Goal: Obtain resource: Obtain resource

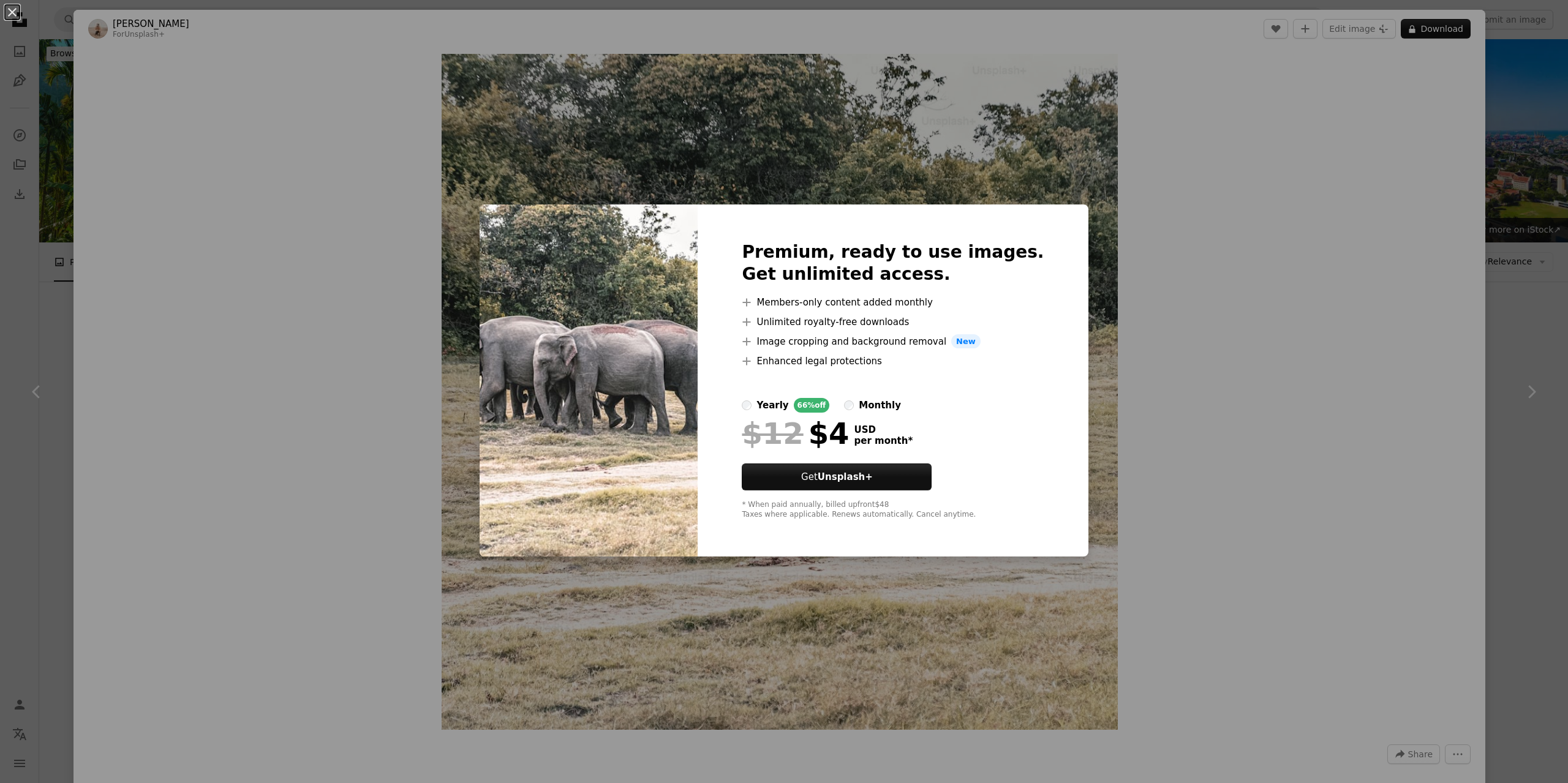
click at [1197, 475] on div "An X shape Premium, ready to use images. Get unlimited access. A plus sign Memb…" at bounding box center [784, 391] width 1568 height 783
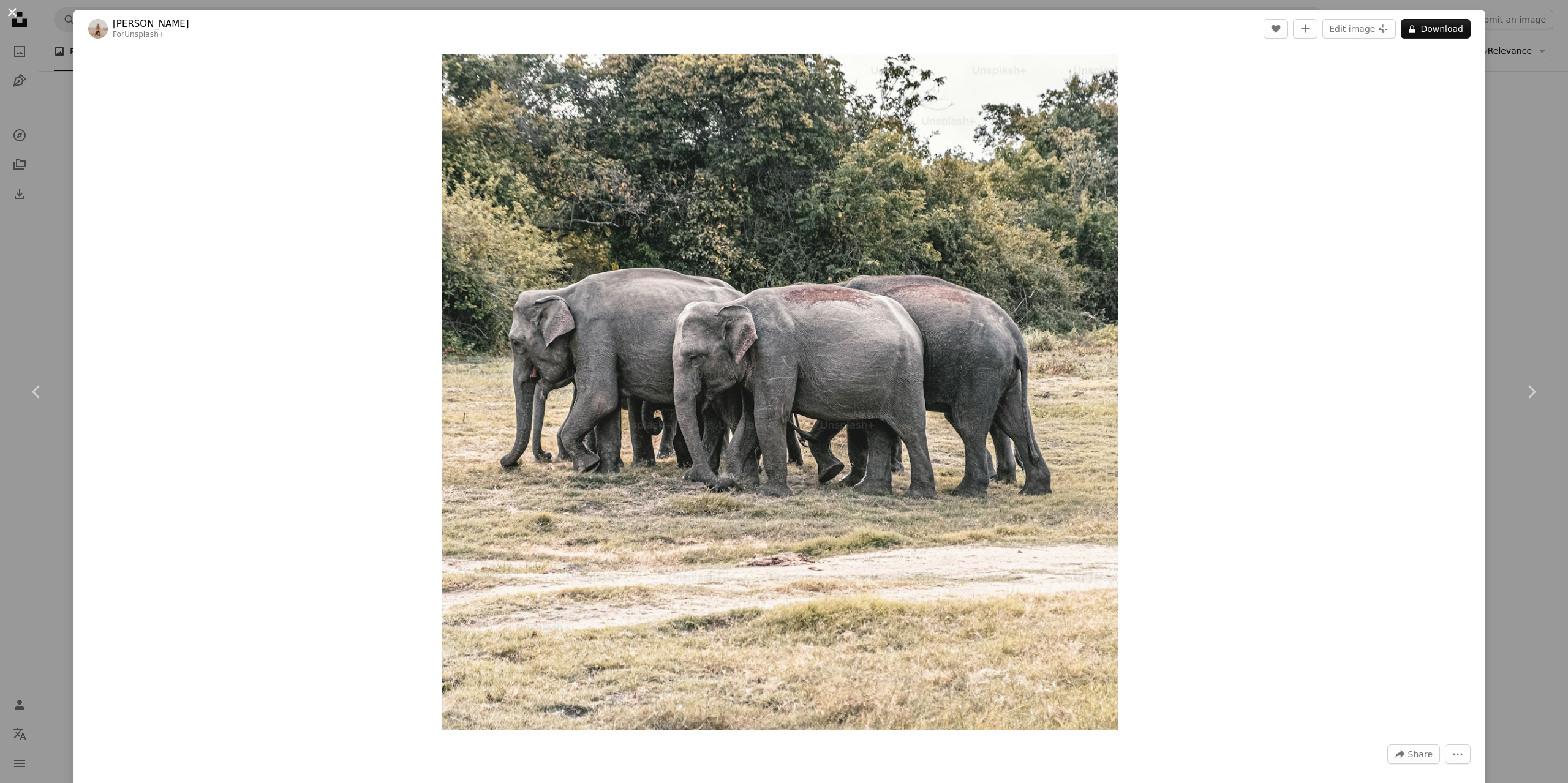
click at [8, 11] on button "An X shape" at bounding box center [12, 12] width 15 height 15
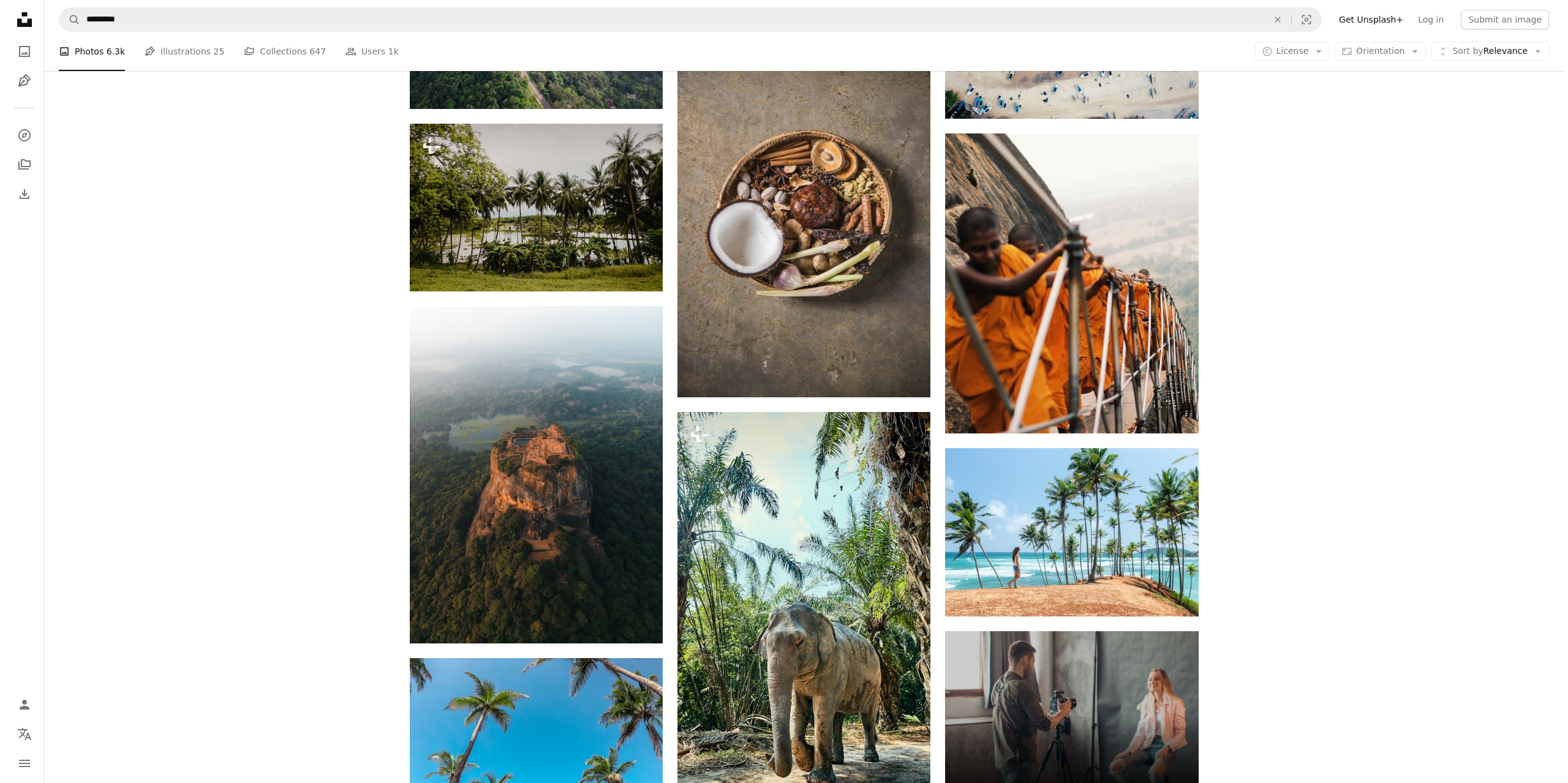
scroll to position [4900, 0]
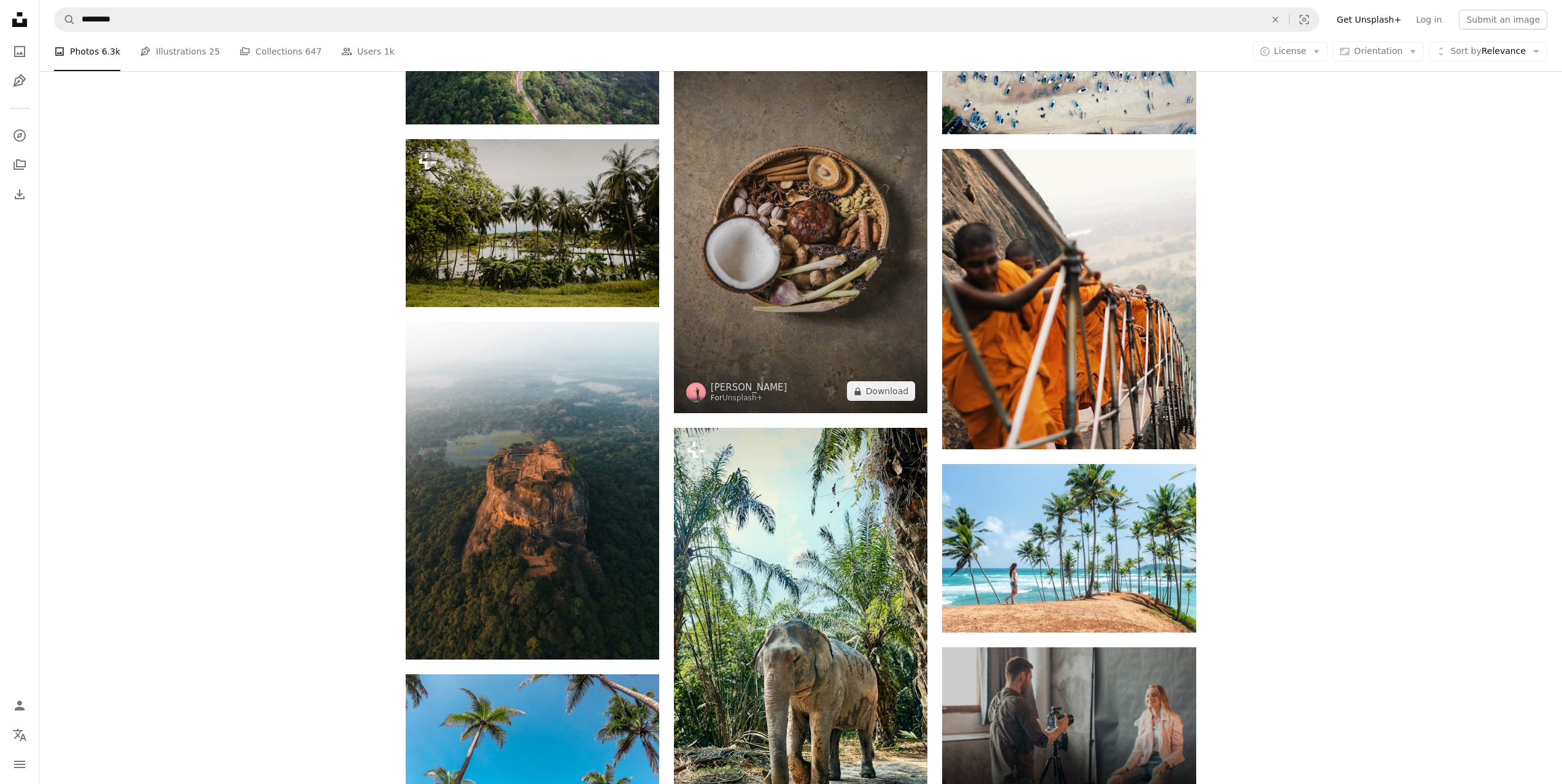
click at [837, 259] on img at bounding box center [801, 223] width 253 height 380
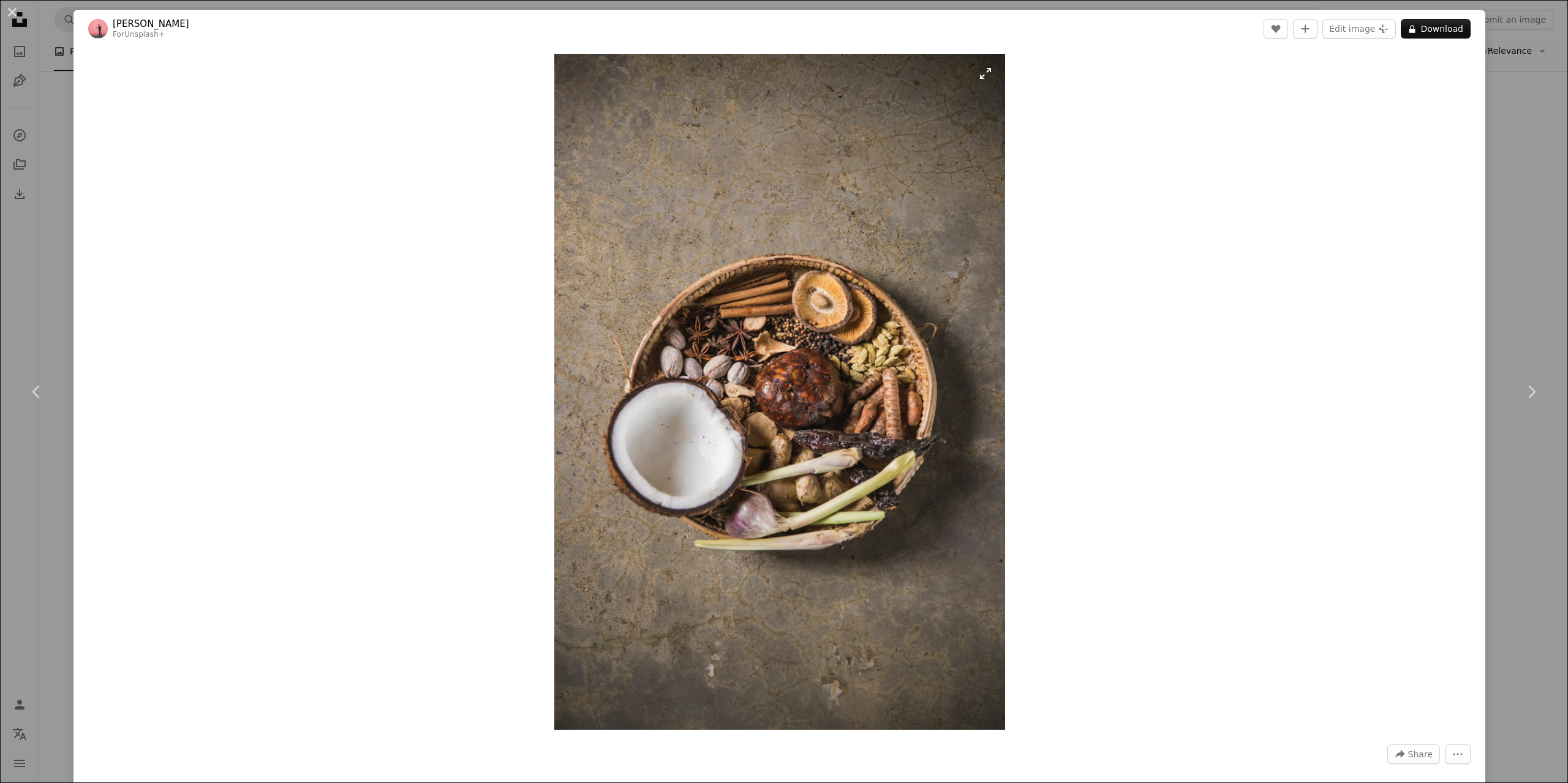
click at [793, 365] on img "Zoom in on this image" at bounding box center [780, 392] width 451 height 676
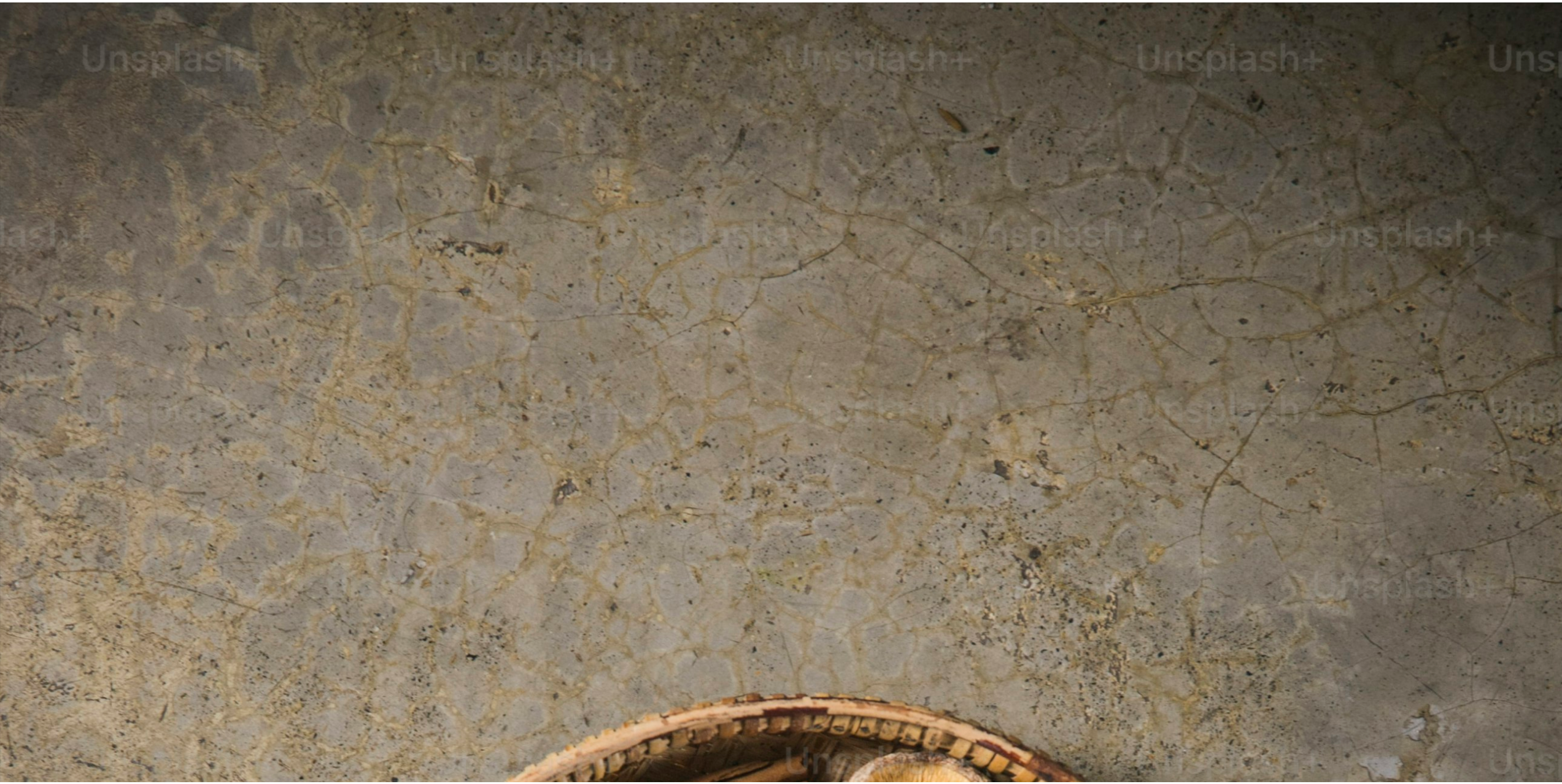
scroll to position [773, 0]
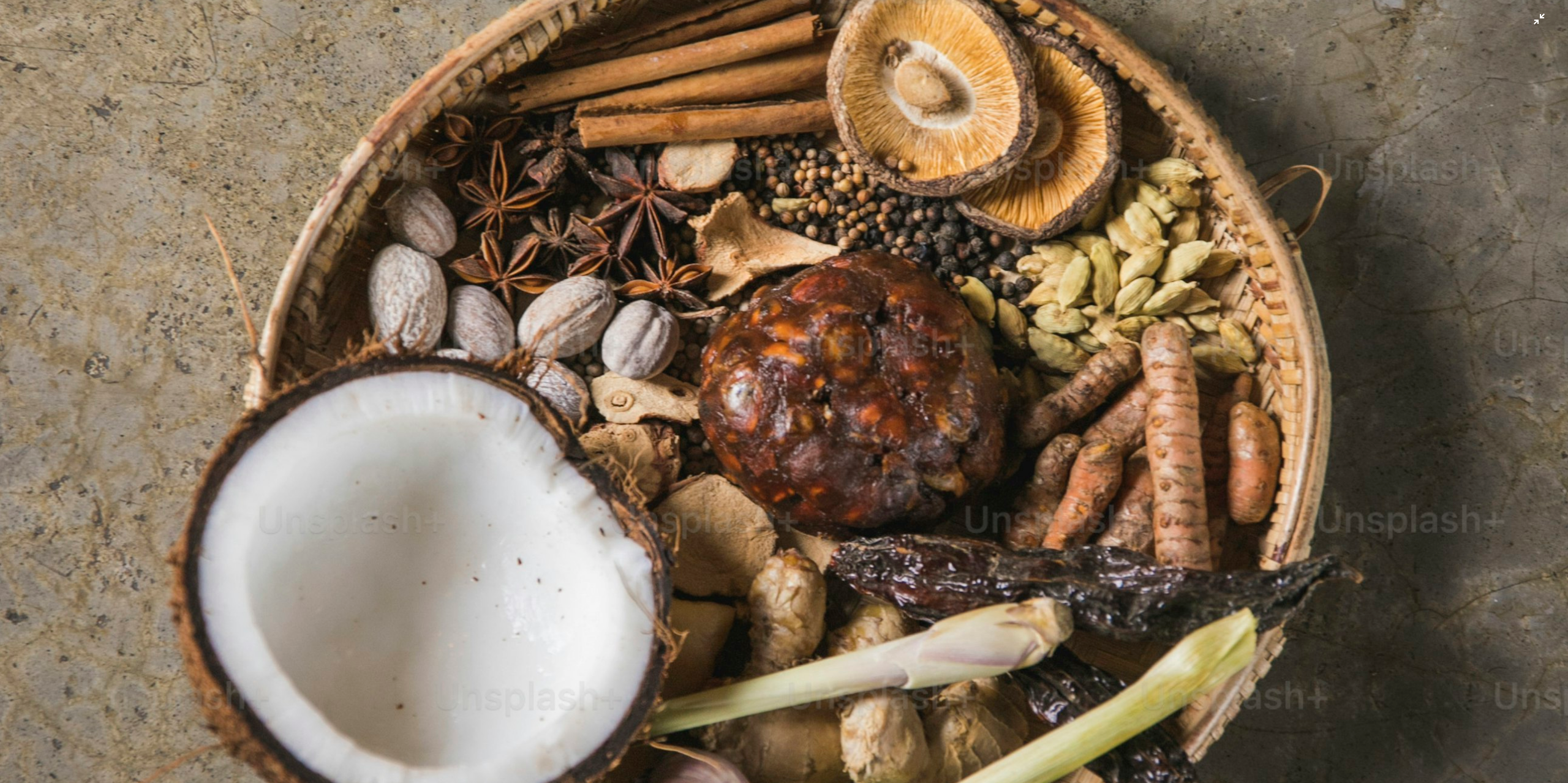
click at [793, 365] on img "Zoom out on this image" at bounding box center [784, 404] width 1570 height 2354
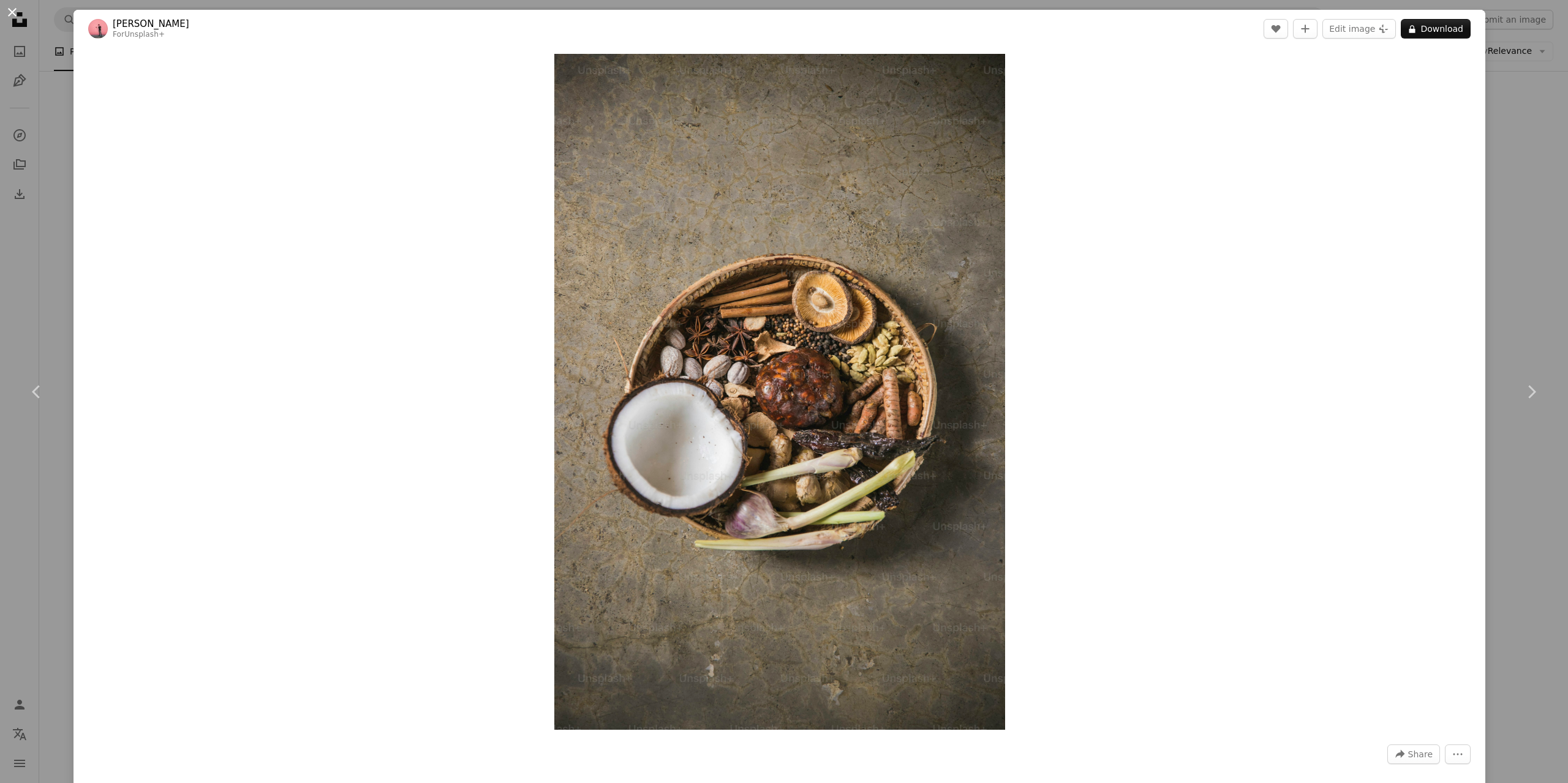
click at [14, 5] on button "An X shape" at bounding box center [12, 12] width 15 height 15
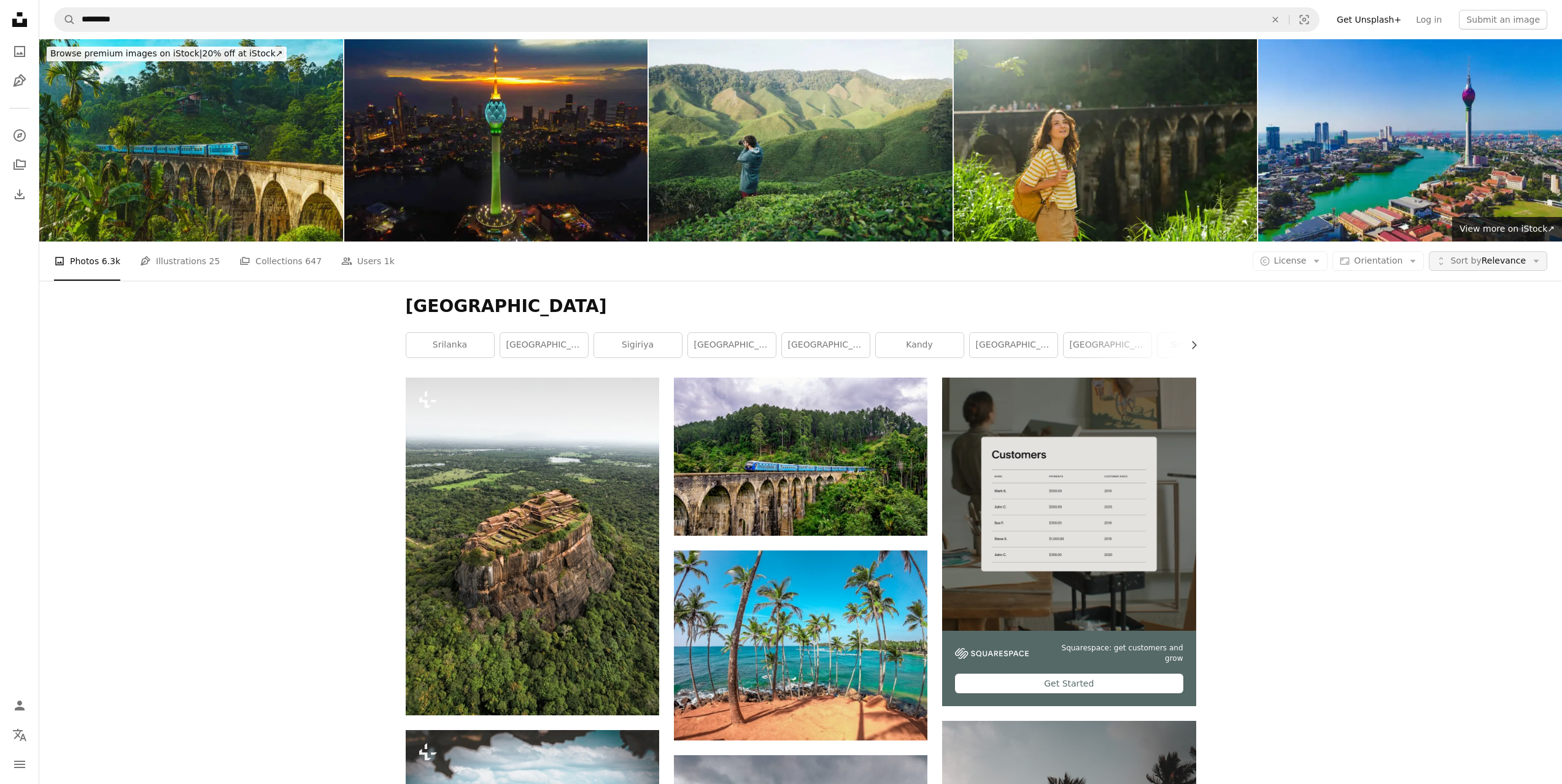
click at [1476, 262] on span "Sort by" at bounding box center [1465, 260] width 31 height 9
click at [1432, 265] on div "A copyright icon © License Arrow down Aspect ratio Orientation Arrow down Unfol…" at bounding box center [1399, 261] width 294 height 20
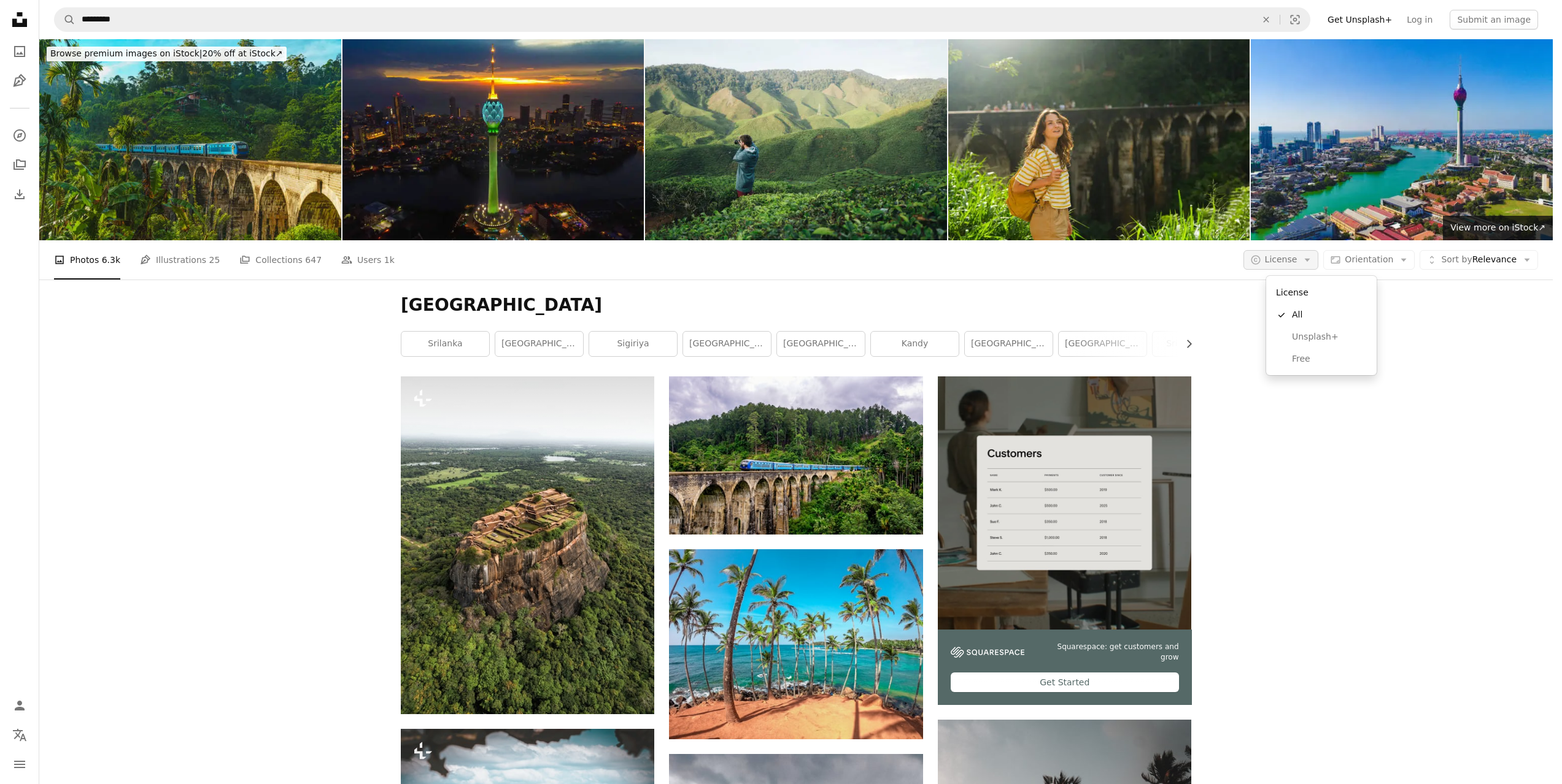
click at [1297, 259] on span "License" at bounding box center [1281, 259] width 33 height 9
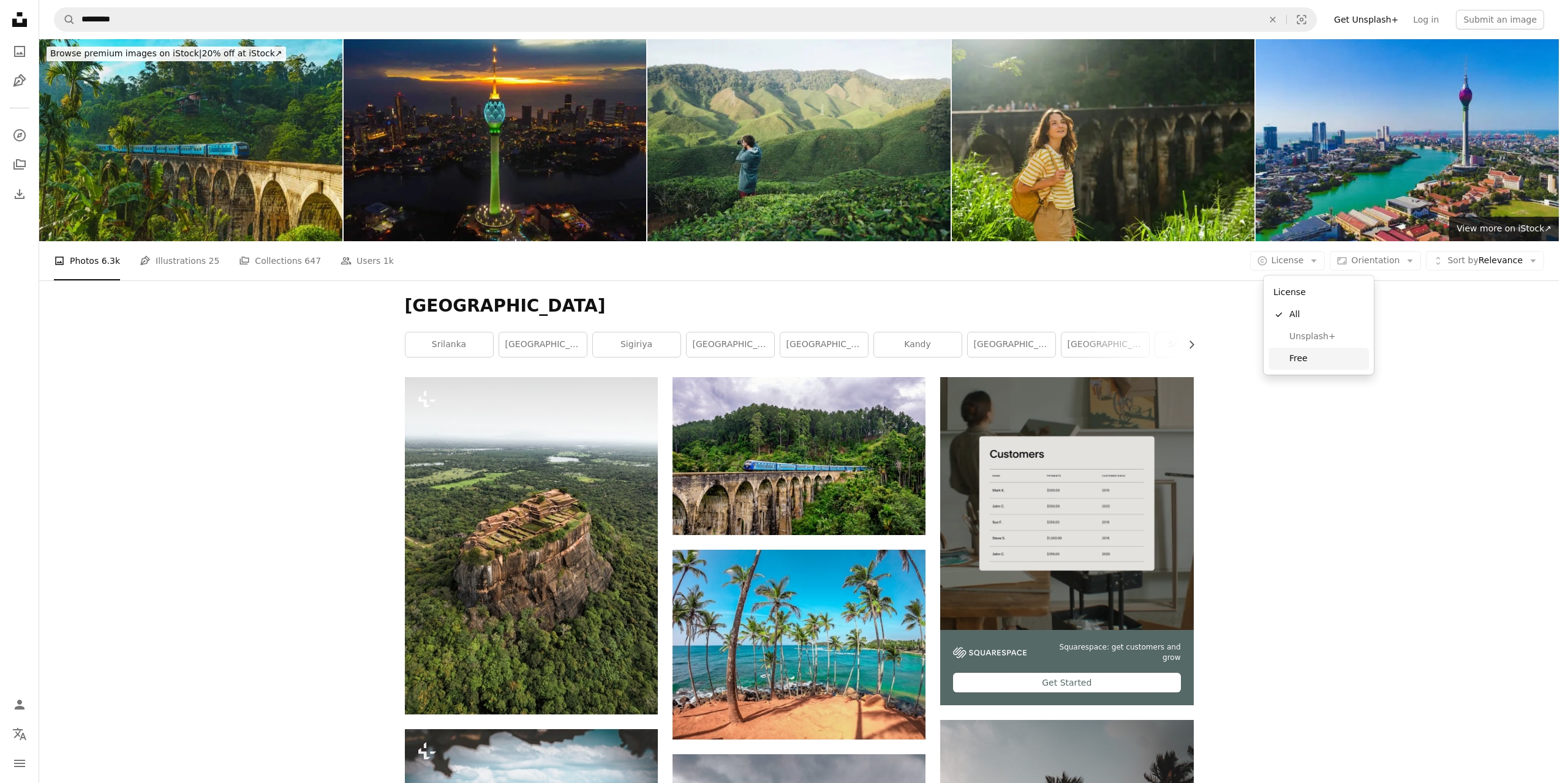
click at [1298, 354] on span "Free" at bounding box center [1327, 359] width 75 height 12
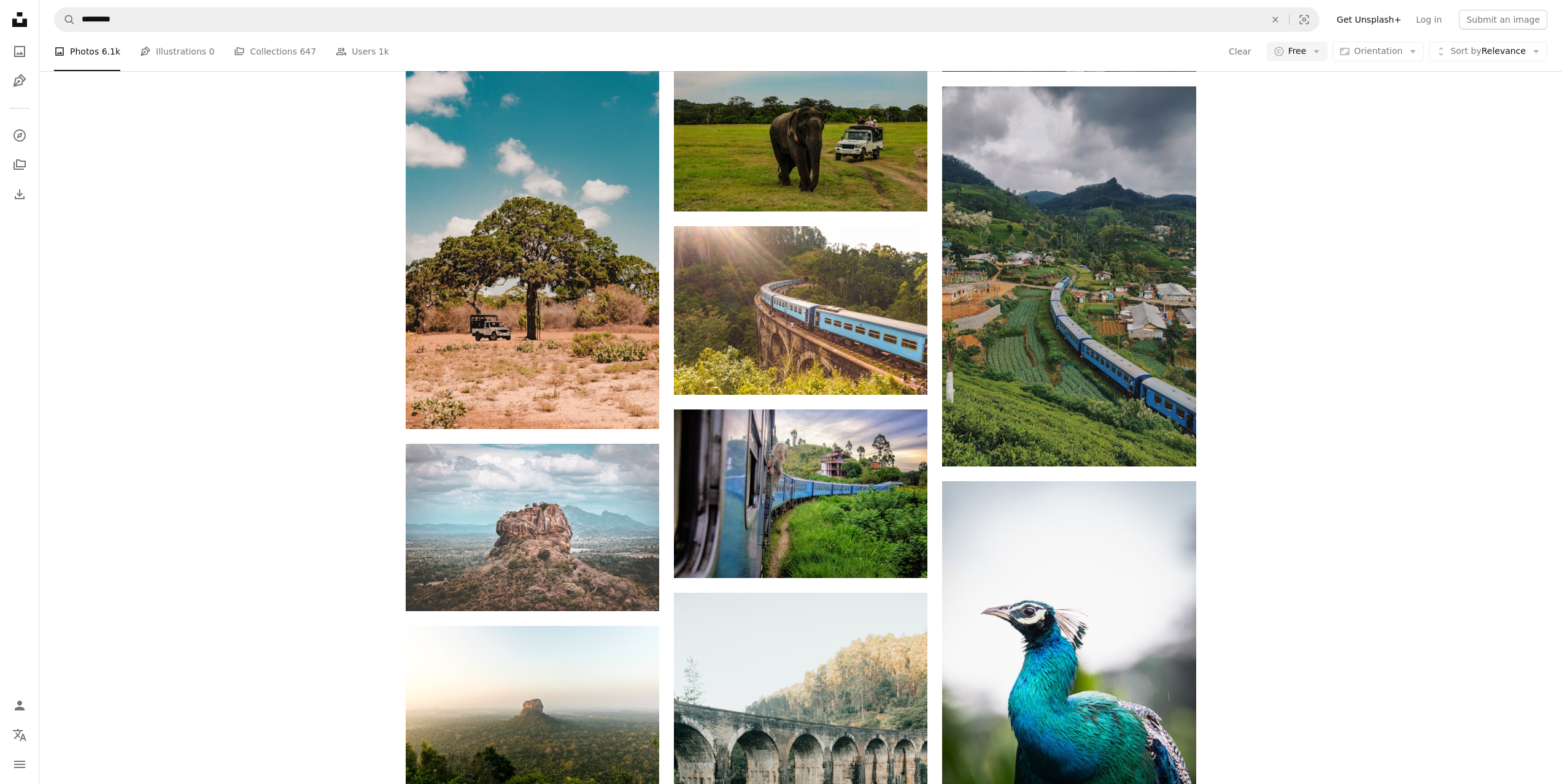
scroll to position [6378, 0]
